Goal: Information Seeking & Learning: Learn about a topic

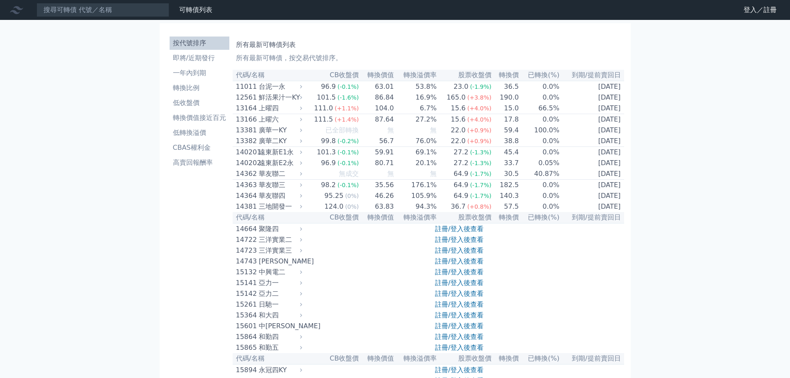
drag, startPoint x: 124, startPoint y: 107, endPoint x: 58, endPoint y: 108, distance: 65.1
drag, startPoint x: 87, startPoint y: 120, endPoint x: 56, endPoint y: 123, distance: 30.8
click at [210, 44] on li "按代號排序" at bounding box center [200, 43] width 60 height 10
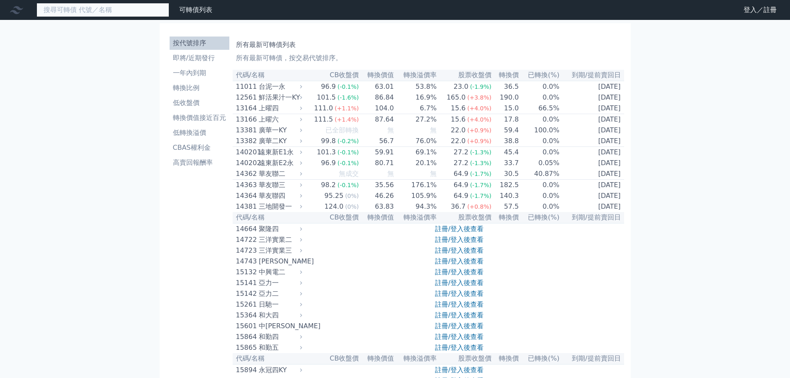
click at [124, 15] on input at bounding box center [102, 10] width 133 height 14
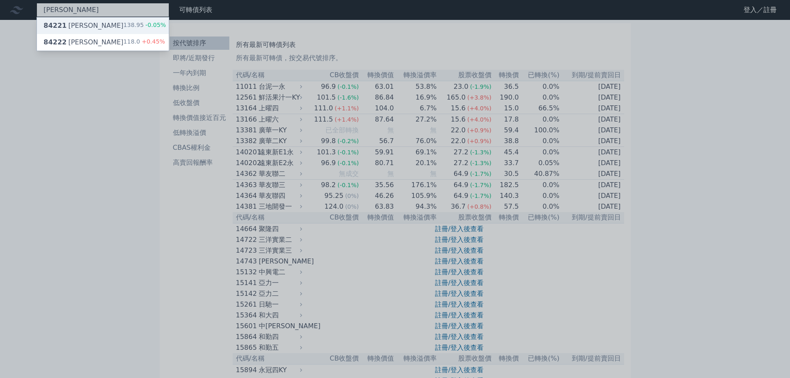
type input "[PERSON_NAME]"
click at [121, 26] on div "84221 可寧衛一 138.95 -0.05%" at bounding box center [103, 25] width 132 height 17
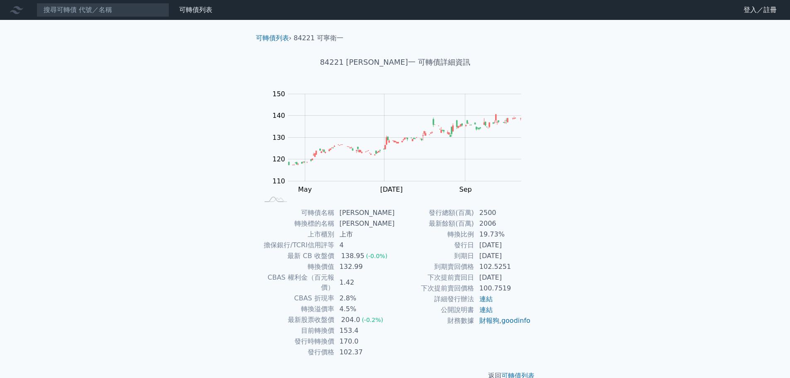
drag, startPoint x: 563, startPoint y: 148, endPoint x: 561, endPoint y: 123, distance: 25.4
click at [561, 123] on div "可轉債列表 財務數據 可轉債列表 財務數據 登入／註冊 登入／註冊 可轉債列表 › 84221 可寧衛一 84221 可寧衛一 可轉債詳細資訊 Zoom Ou…" at bounding box center [395, 197] width 790 height 394
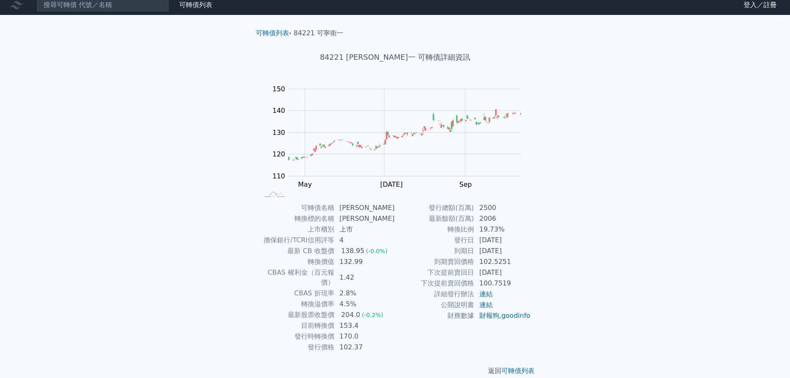
scroll to position [6, 0]
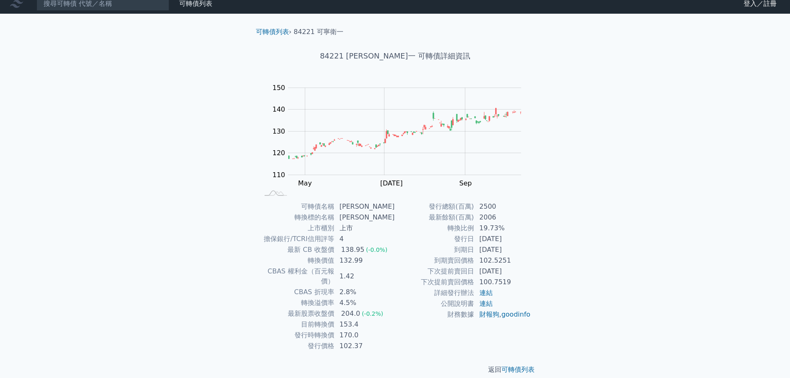
drag, startPoint x: 587, startPoint y: 291, endPoint x: 554, endPoint y: 300, distance: 33.6
click at [554, 300] on div "可轉債列表 財務數據 可轉債列表 財務數據 登入／註冊 登入／註冊 可轉債列表 › 84221 可寧衛一 84221 可寧衛一 可轉債詳細資訊 Zoom Ou…" at bounding box center [395, 191] width 790 height 394
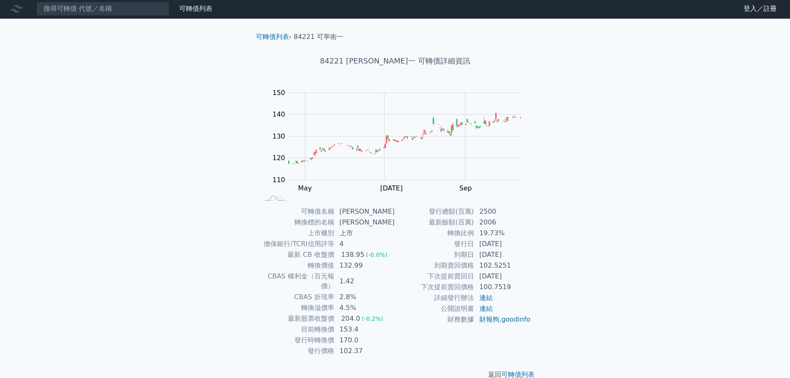
scroll to position [0, 0]
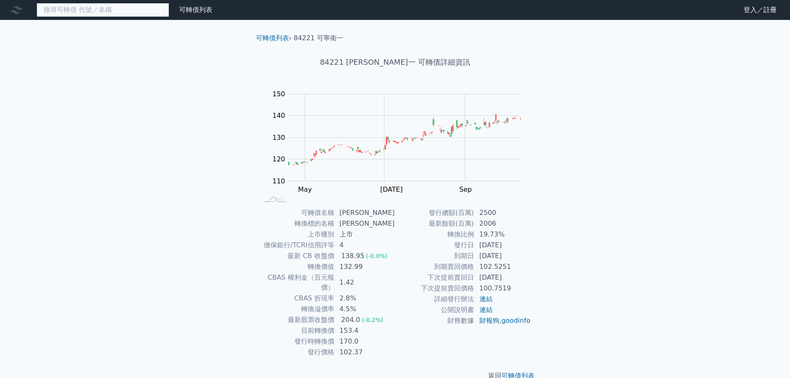
click at [114, 16] on input at bounding box center [102, 10] width 133 height 14
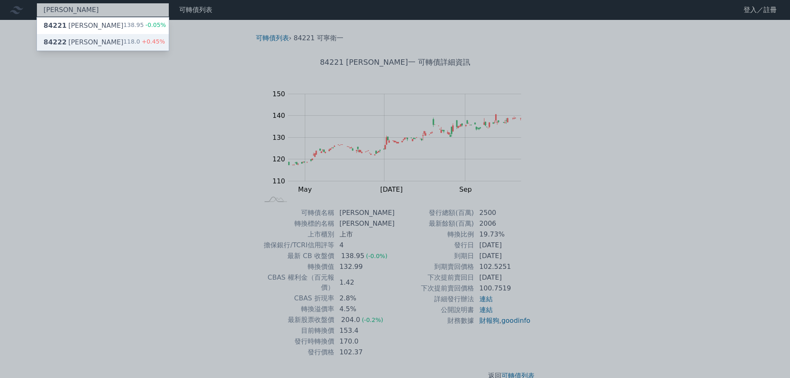
type input "[PERSON_NAME]"
click at [120, 40] on div "[PERSON_NAME] 84221 可寧衛一 138.95 -0.05% 84222 可寧衛二 118.0 +0.45% 可轉債列表 財務數據 可轉債列表…" at bounding box center [395, 197] width 790 height 394
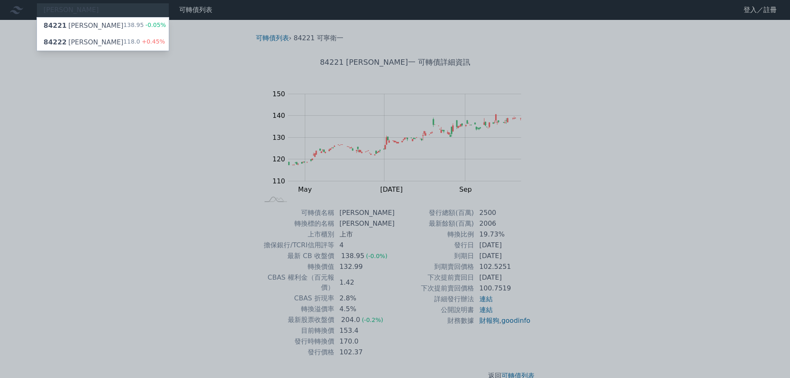
click at [120, 40] on div "84222 [PERSON_NAME] 118.0 +0.45%" at bounding box center [103, 42] width 132 height 17
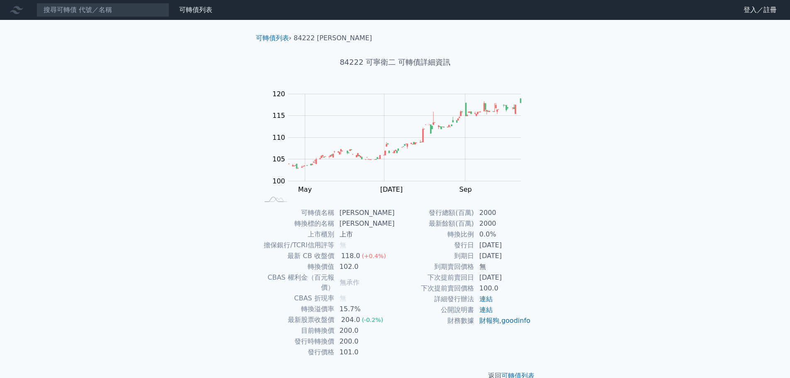
drag, startPoint x: 675, startPoint y: 206, endPoint x: 633, endPoint y: 212, distance: 42.3
click at [633, 212] on div "可轉債列表 財務數據 可轉債列表 財務數據 登入／註冊 登入／註冊 可轉債列表 › 84222 可寧衛二 84222 可寧衛二 可轉債詳細資訊 Zoom Ou…" at bounding box center [395, 197] width 790 height 394
drag, startPoint x: 632, startPoint y: 212, endPoint x: 596, endPoint y: 218, distance: 37.0
click at [596, 218] on div "可轉債列表 財務數據 可轉債列表 財務數據 登入／註冊 登入／註冊 可轉債列表 › 84222 可寧衛二 84222 可寧衛二 可轉債詳細資訊 Zoom Ou…" at bounding box center [395, 197] width 790 height 394
click at [112, 9] on input at bounding box center [102, 10] width 133 height 14
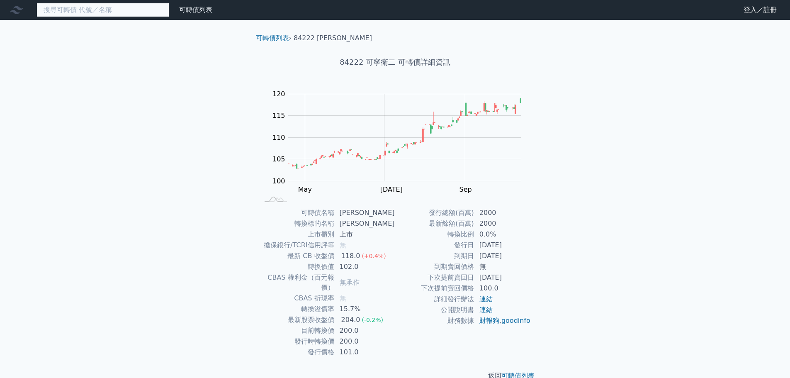
type input "ㄋ"
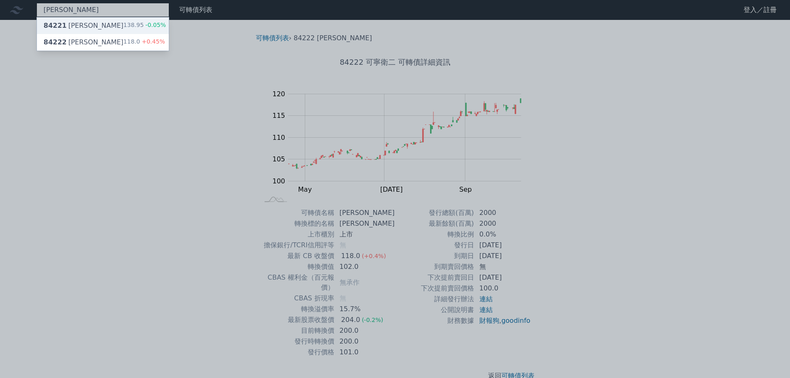
type input "[PERSON_NAME]"
click at [108, 27] on div "[PERSON_NAME] 84221 可寧衛一 138.95 -0.05% 84222 可寧衛二 118.0 +0.45% 可轉債列表 財務數據 可轉債列表…" at bounding box center [395, 197] width 790 height 394
click at [108, 27] on div "84221 可寧衛一 138.95 -0.05%" at bounding box center [103, 25] width 132 height 17
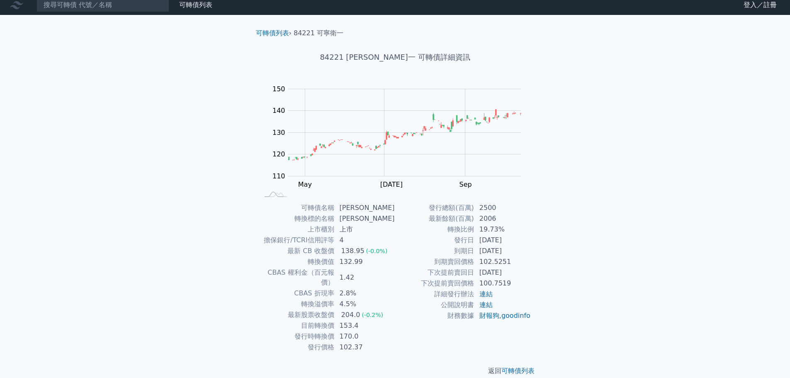
scroll to position [6, 0]
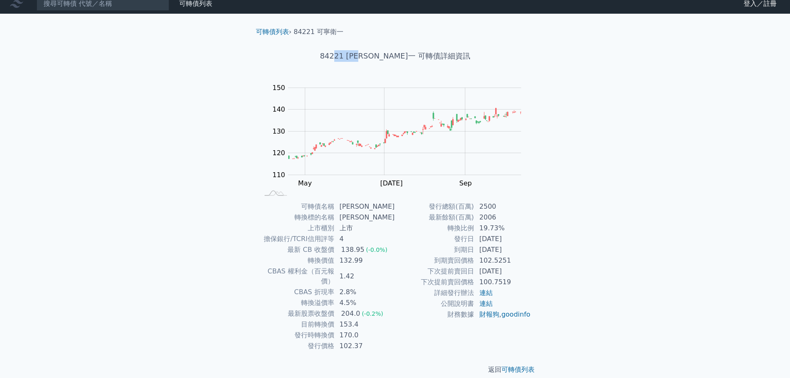
drag, startPoint x: 354, startPoint y: 53, endPoint x: 386, endPoint y: 56, distance: 32.1
click at [386, 58] on h1 "84221 [PERSON_NAME]一 可轉債詳細資訊" at bounding box center [395, 56] width 292 height 12
drag, startPoint x: 340, startPoint y: 292, endPoint x: 358, endPoint y: 291, distance: 18.7
click at [359, 297] on td "4.5%" at bounding box center [365, 302] width 61 height 11
click at [350, 297] on td "4.5%" at bounding box center [365, 302] width 61 height 11
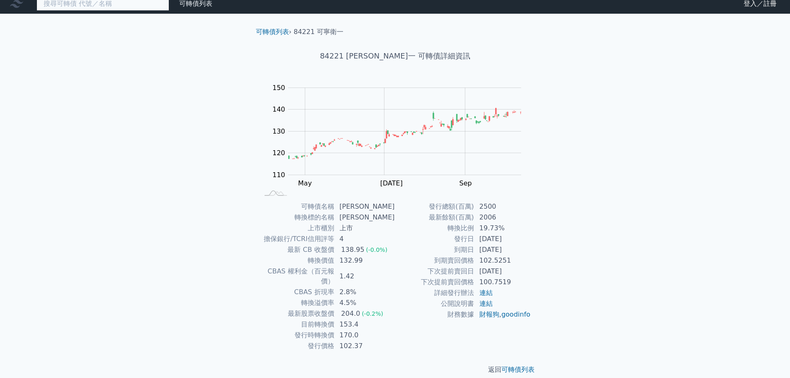
click at [122, 5] on input at bounding box center [102, 4] width 133 height 14
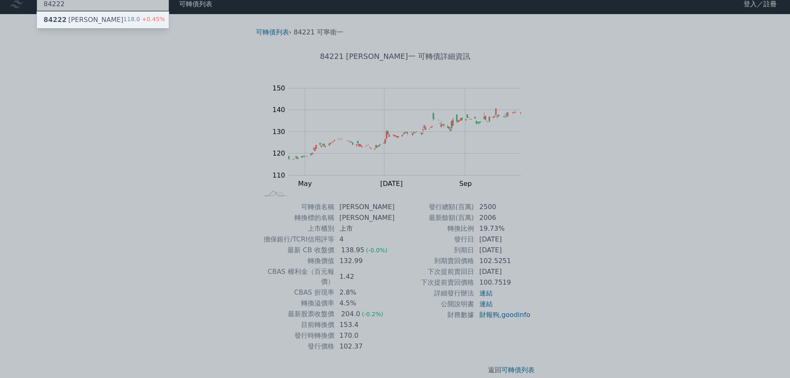
type input "84222"
click at [106, 16] on div "84222 [PERSON_NAME] 118.0 +0.45%" at bounding box center [103, 20] width 132 height 17
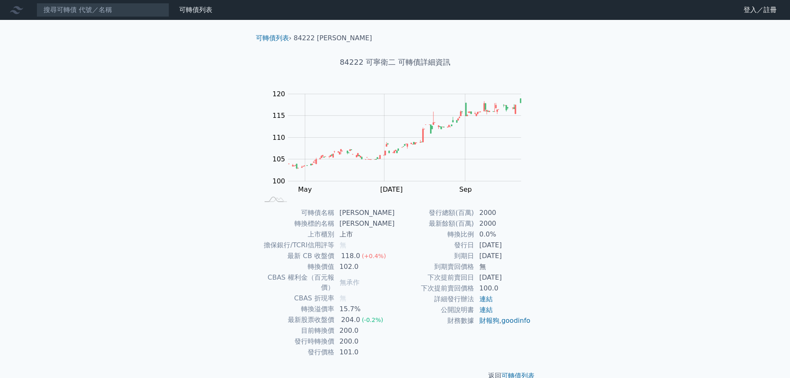
click at [359, 303] on td "15.7%" at bounding box center [365, 308] width 61 height 11
drag, startPoint x: 364, startPoint y: 299, endPoint x: 340, endPoint y: 299, distance: 24.5
click at [340, 303] on td "15.7%" at bounding box center [365, 308] width 61 height 11
drag, startPoint x: 577, startPoint y: 246, endPoint x: 544, endPoint y: 214, distance: 46.3
click at [544, 214] on div "可轉債列表 › 84222 可寧衛二 84222 可寧衛二 可轉債詳細資訊 Zoom Out 100 90 95 100 105 110 115 120 12…" at bounding box center [395, 207] width 318 height 374
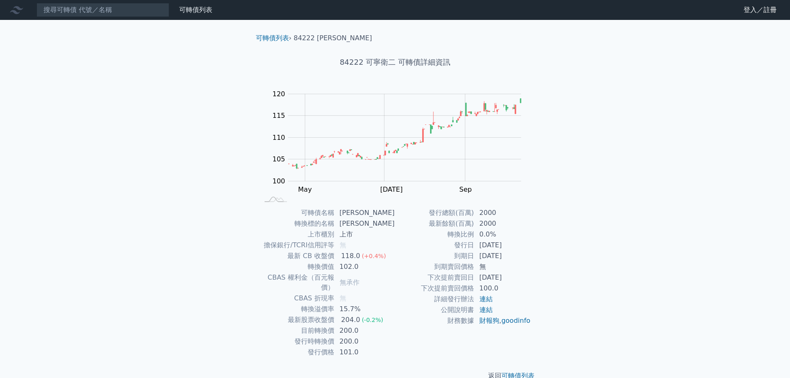
scroll to position [6, 0]
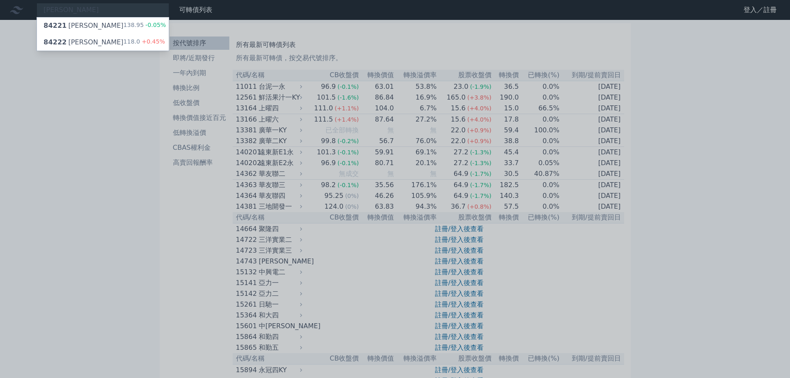
click at [109, 156] on div at bounding box center [395, 189] width 790 height 378
